Goal: Task Accomplishment & Management: Use online tool/utility

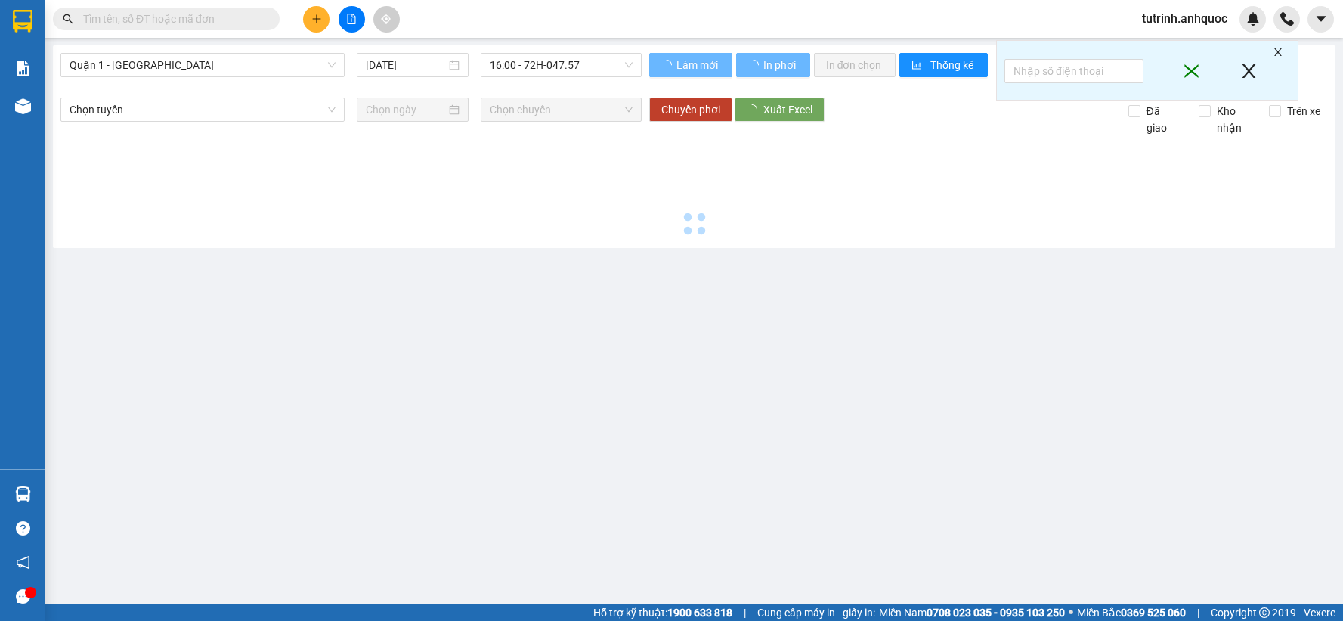
click at [232, 61] on span "Quận 1 - [GEOGRAPHIC_DATA]" at bounding box center [203, 65] width 266 height 23
click at [175, 66] on span "Quận 1 - [GEOGRAPHIC_DATA]" at bounding box center [203, 65] width 266 height 23
click at [157, 70] on span "Quận 1 - [GEOGRAPHIC_DATA]" at bounding box center [203, 65] width 266 height 23
click at [164, 67] on span "Quận 1 - [GEOGRAPHIC_DATA]" at bounding box center [203, 65] width 266 height 23
click at [167, 60] on span "Quận 1 - [GEOGRAPHIC_DATA]" at bounding box center [203, 65] width 266 height 23
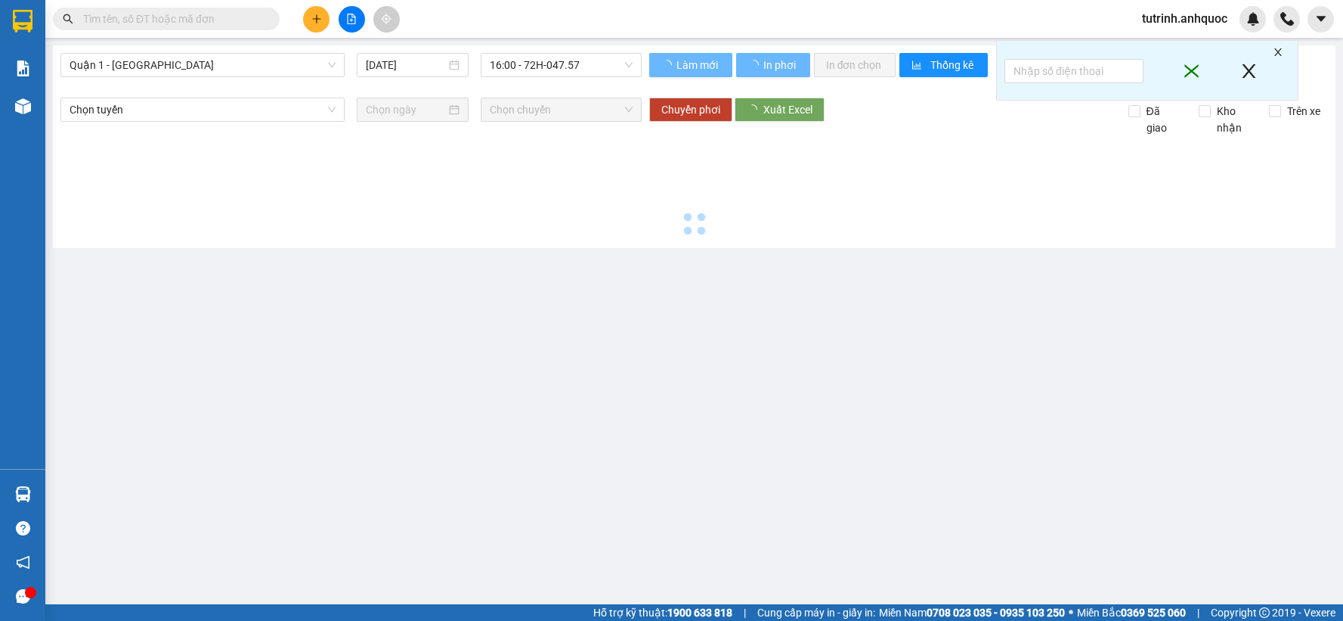
click at [167, 60] on span "Quận 1 - [GEOGRAPHIC_DATA]" at bounding box center [203, 65] width 266 height 23
click at [147, 80] on div "Quận 1 - [GEOGRAPHIC_DATA] [DATE] 16:00 - 72H-047.57" at bounding box center [350, 71] width 581 height 37
click at [187, 67] on span "Quận 1 - [GEOGRAPHIC_DATA]" at bounding box center [203, 65] width 266 height 23
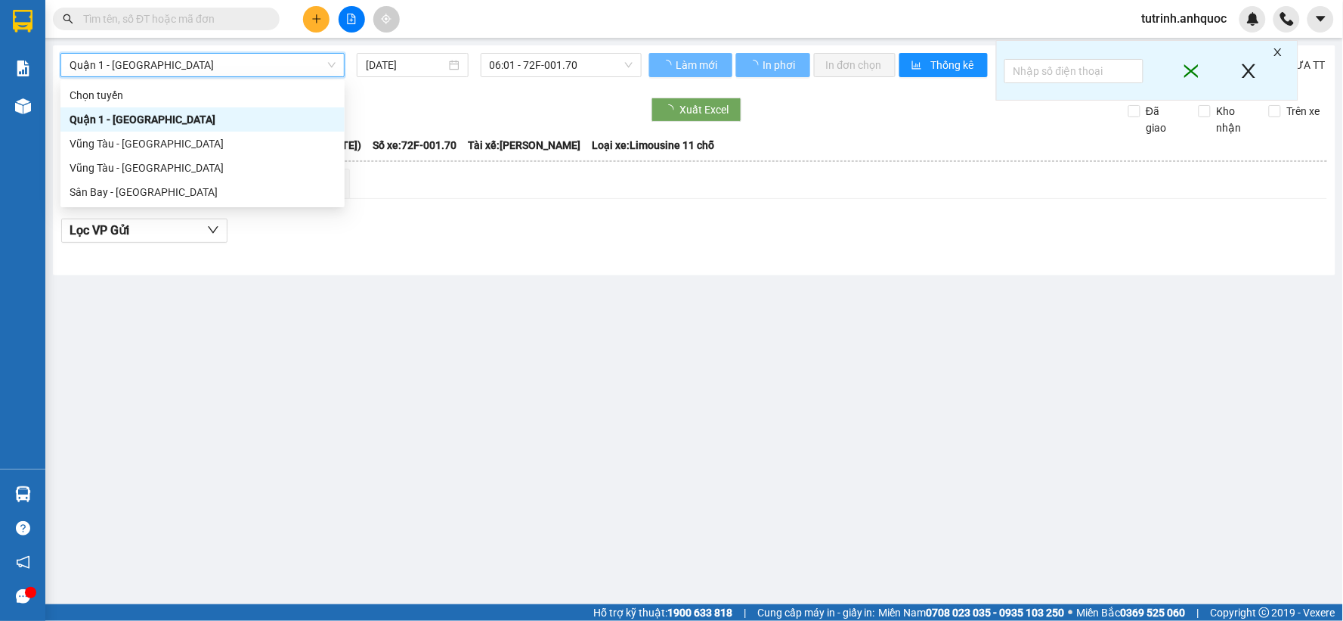
click at [147, 67] on span "Quận 1 - [GEOGRAPHIC_DATA]" at bounding box center [203, 65] width 266 height 23
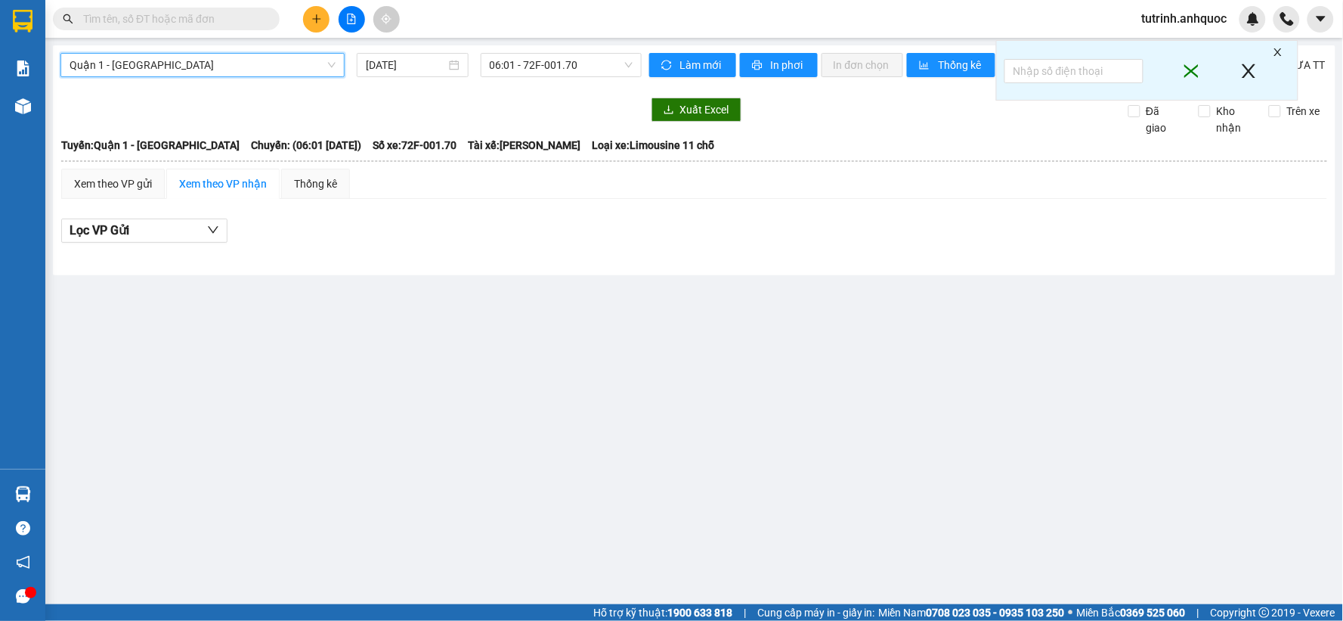
click at [172, 88] on div "Quận 1 - [GEOGRAPHIC_DATA] 1 - [GEOGRAPHIC_DATA] [DATE] 06:01 - 72F-001.70" at bounding box center [350, 71] width 581 height 37
click at [178, 64] on span "Quận 1 - [GEOGRAPHIC_DATA]" at bounding box center [203, 65] width 266 height 23
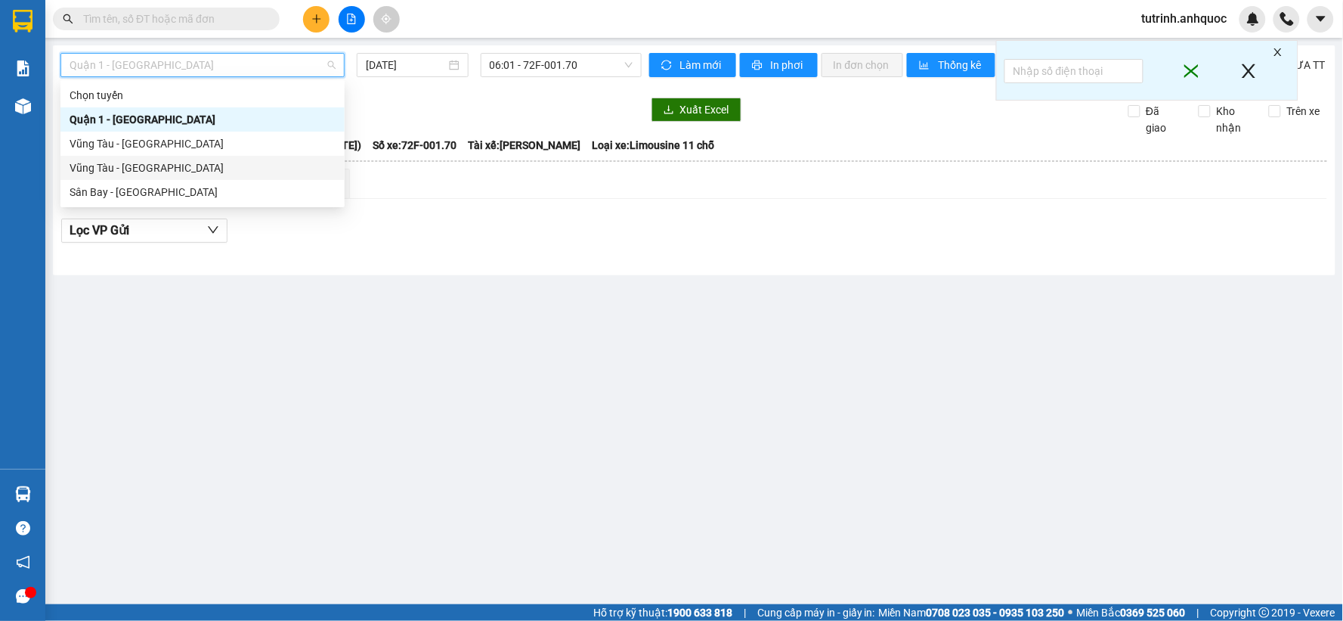
drag, startPoint x: 174, startPoint y: 170, endPoint x: 170, endPoint y: 198, distance: 28.2
click at [170, 198] on div "Chọn tuyến Quận 1 - [GEOGRAPHIC_DATA] [GEOGRAPHIC_DATA] - [GEOGRAPHIC_DATA] [GE…" at bounding box center [202, 143] width 284 height 121
click at [169, 197] on div "Sân Bay - [GEOGRAPHIC_DATA]" at bounding box center [203, 192] width 266 height 17
type input "[DATE]"
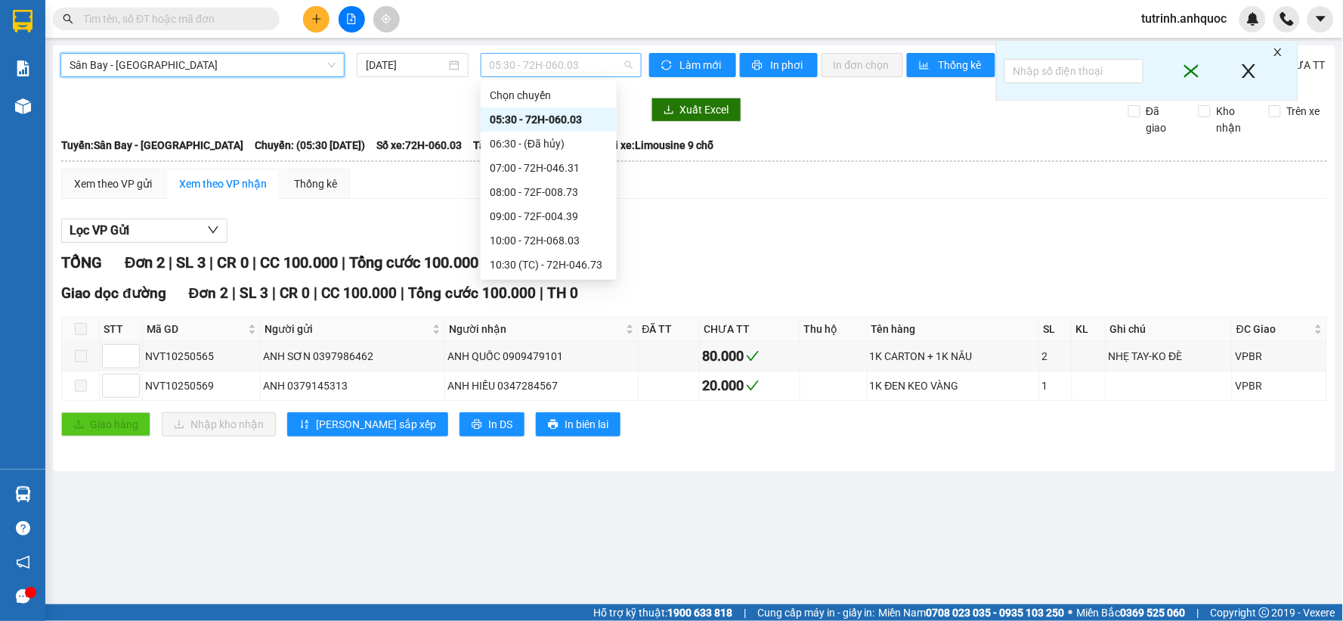
click at [545, 63] on span "05:30 - 72H-060.03" at bounding box center [561, 65] width 143 height 23
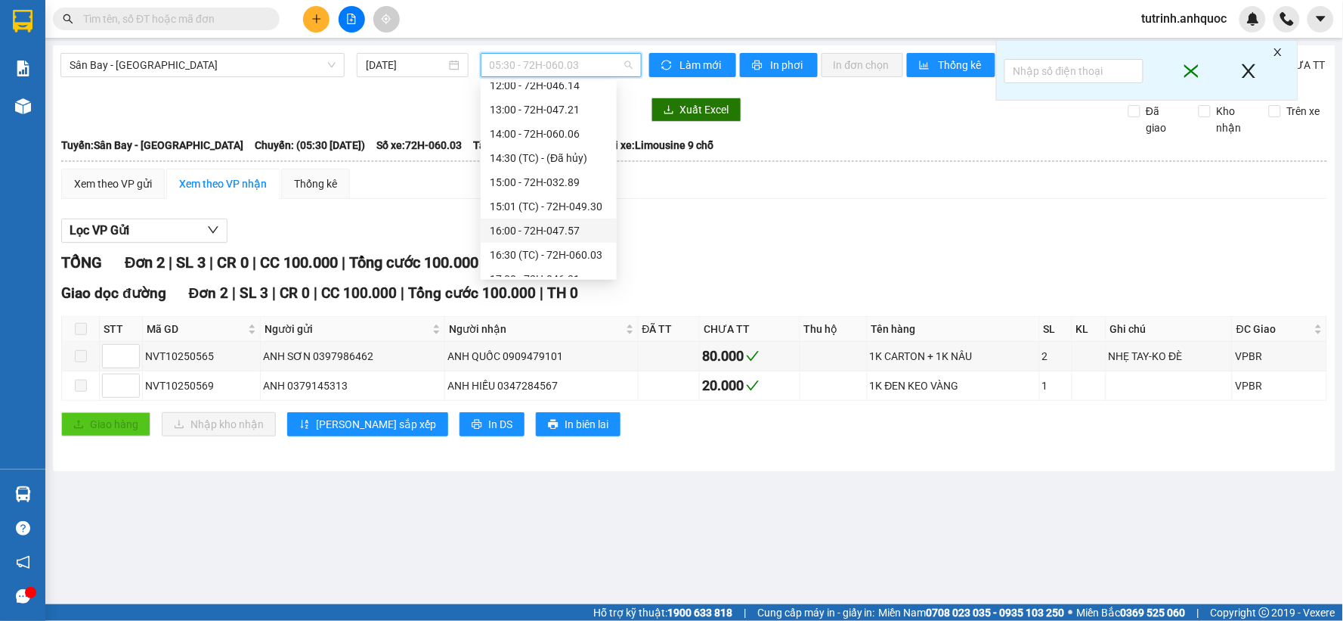
scroll to position [84, 0]
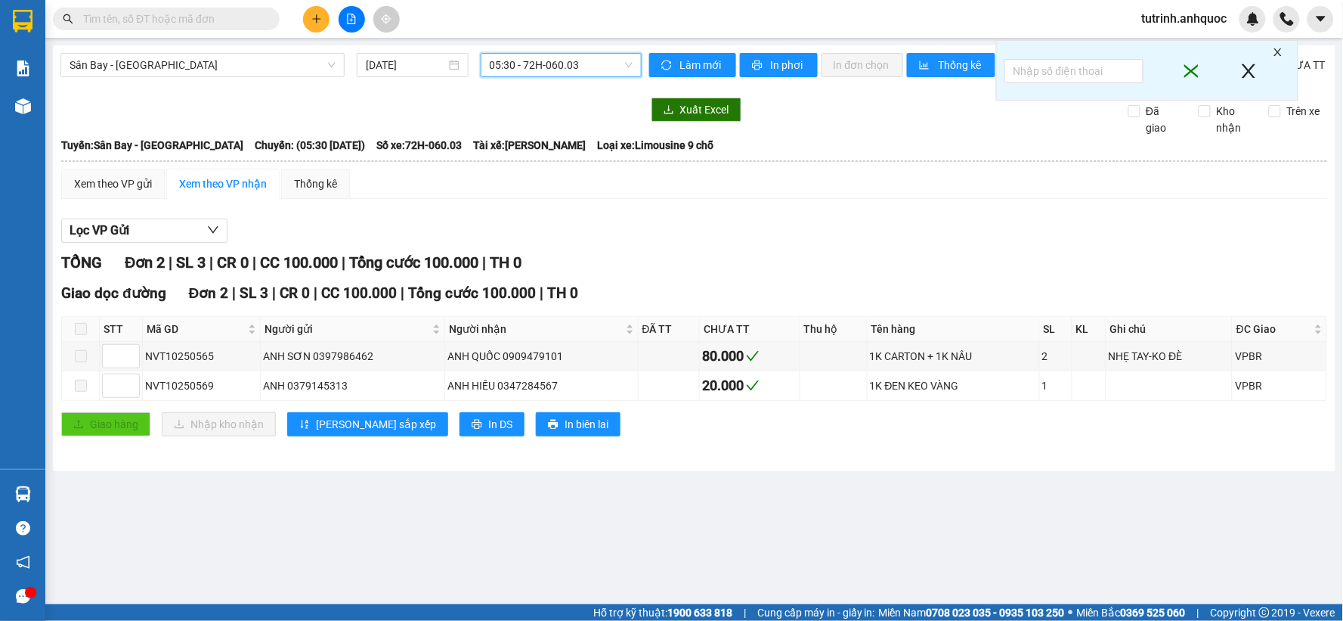
click at [205, 12] on input "text" at bounding box center [172, 19] width 178 height 17
paste input "0783618713"
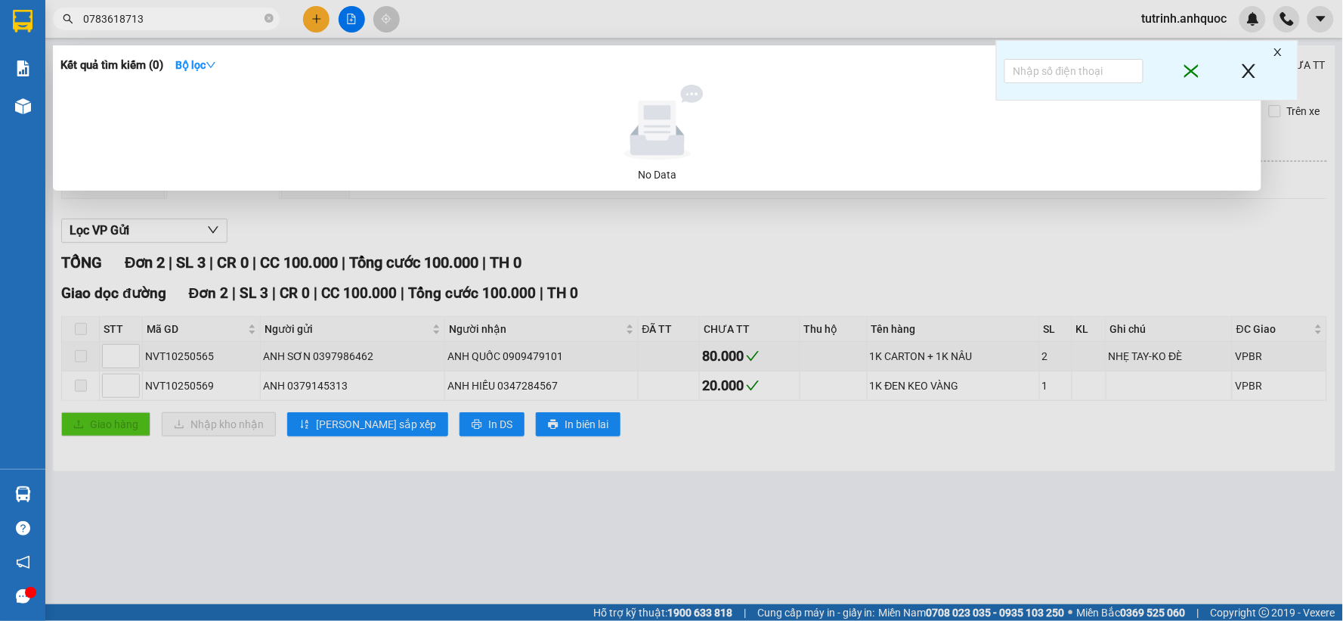
type input "0783618713"
